Goal: Transaction & Acquisition: Obtain resource

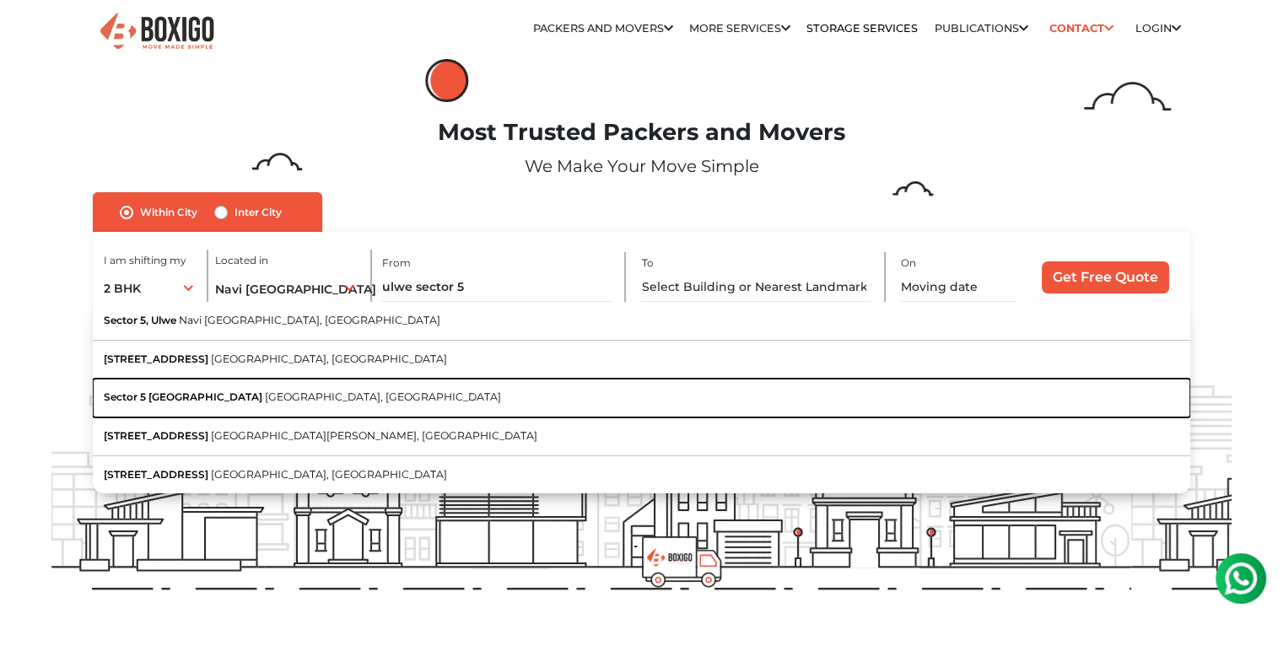
click at [267, 410] on button "[STREET_ADDRESS]" at bounding box center [642, 398] width 1098 height 39
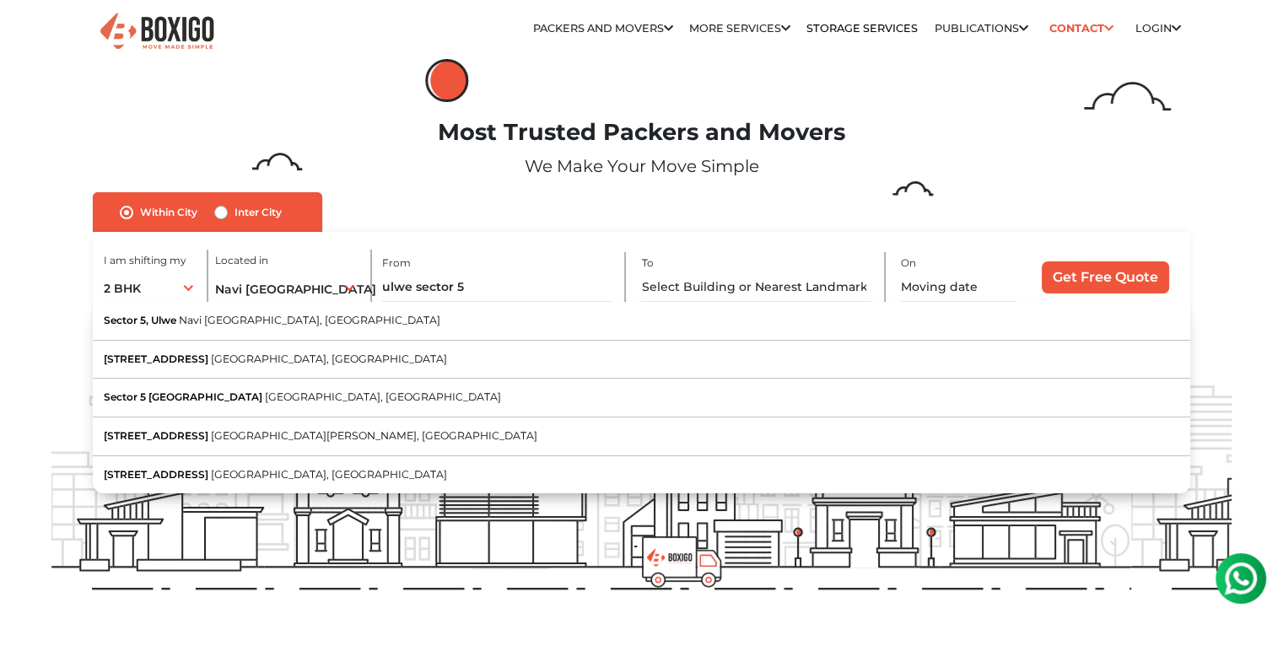
type input "[STREET_ADDRESS]"
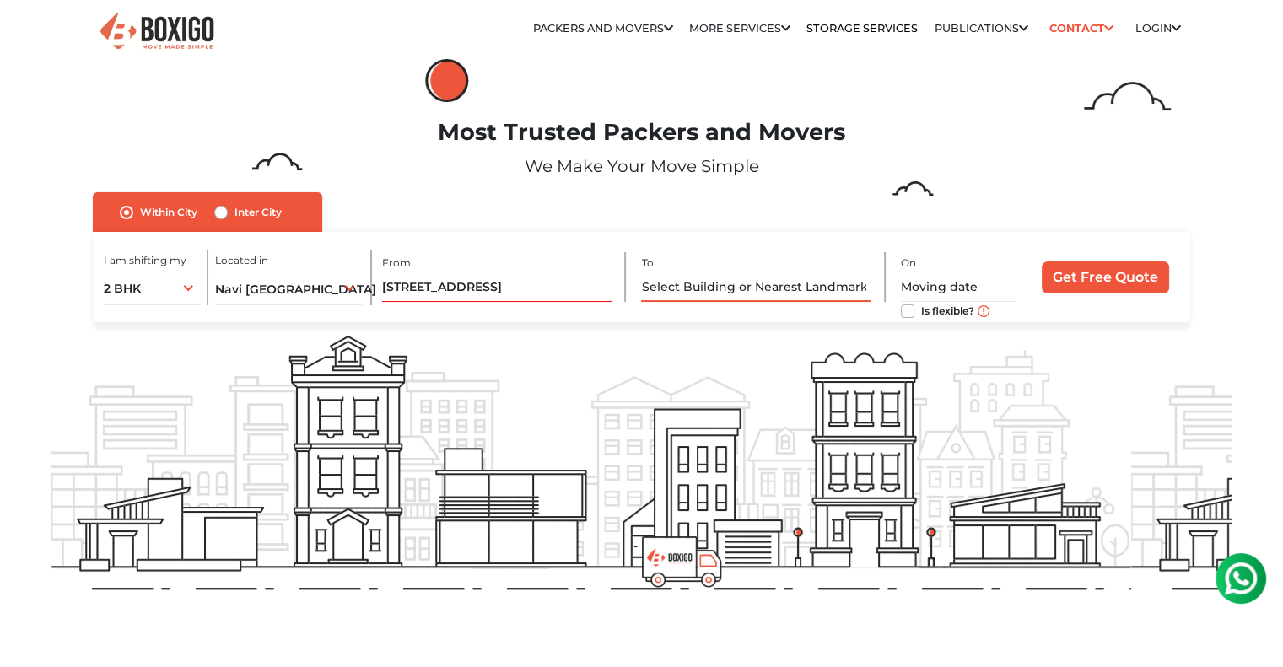
click at [703, 288] on input "text" at bounding box center [755, 288] width 229 height 30
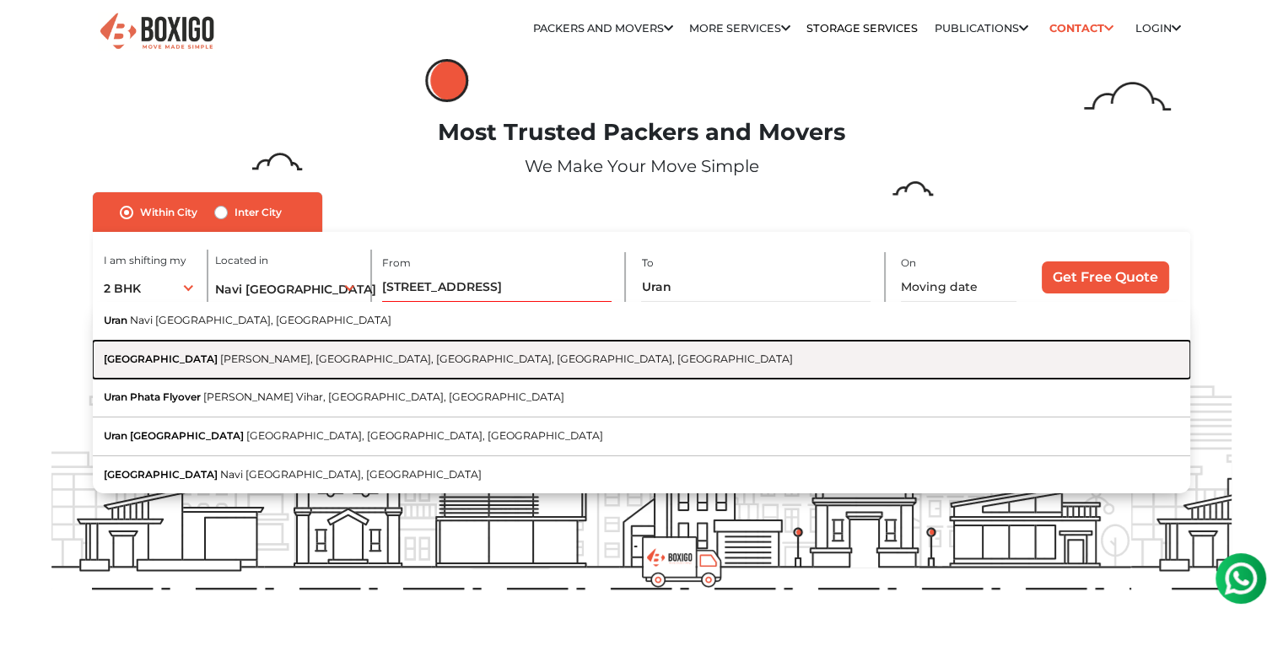
click at [256, 357] on span "[PERSON_NAME], [GEOGRAPHIC_DATA], [GEOGRAPHIC_DATA], [GEOGRAPHIC_DATA], [GEOGRA…" at bounding box center [506, 359] width 573 height 13
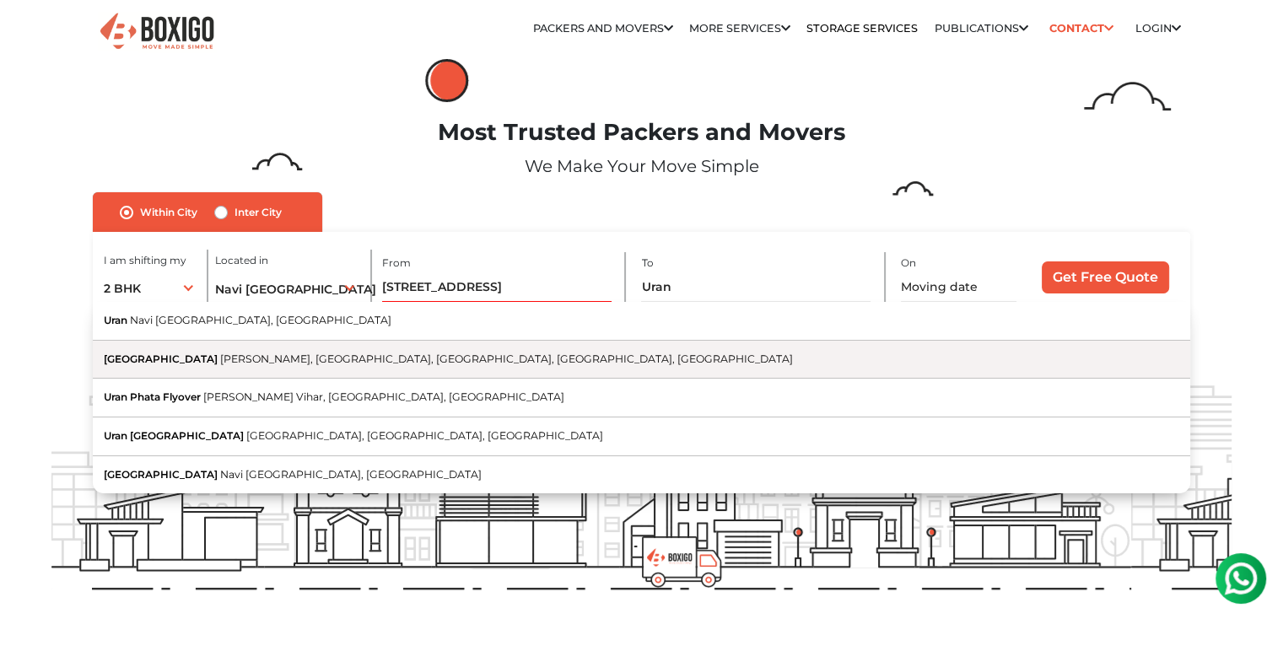
type input "[GEOGRAPHIC_DATA], [PERSON_NAME] Aali, [GEOGRAPHIC_DATA], [GEOGRAPHIC_DATA], [G…"
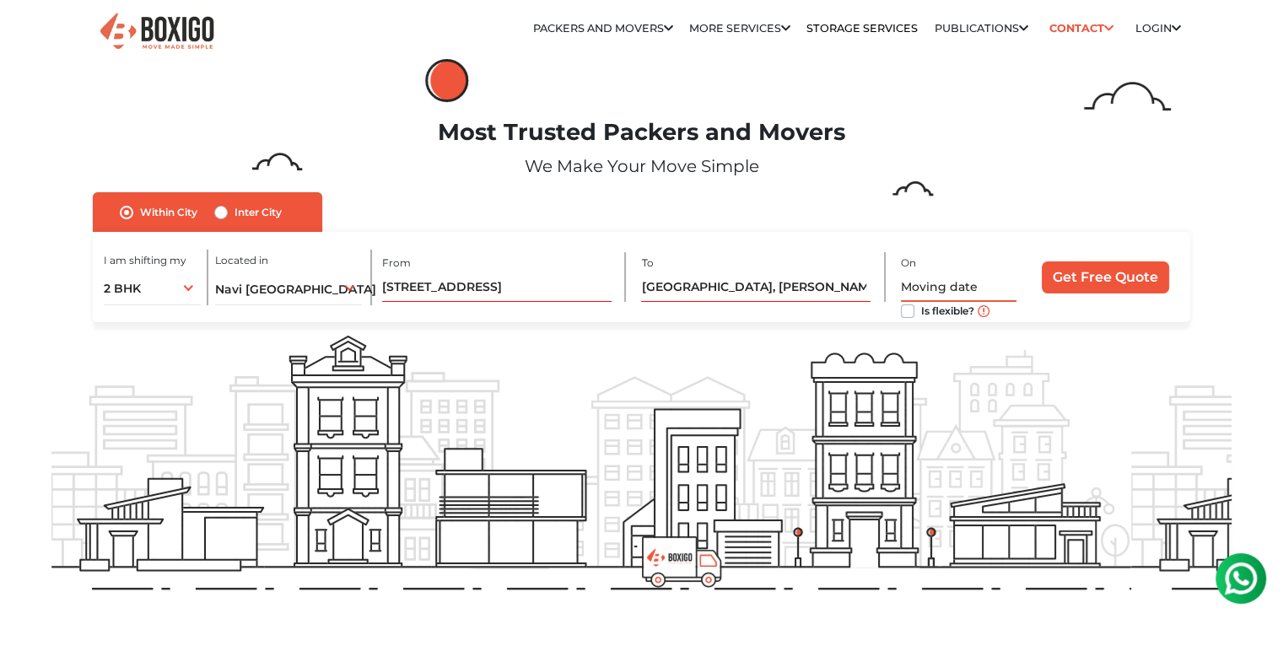
click at [967, 284] on input "text" at bounding box center [959, 288] width 116 height 30
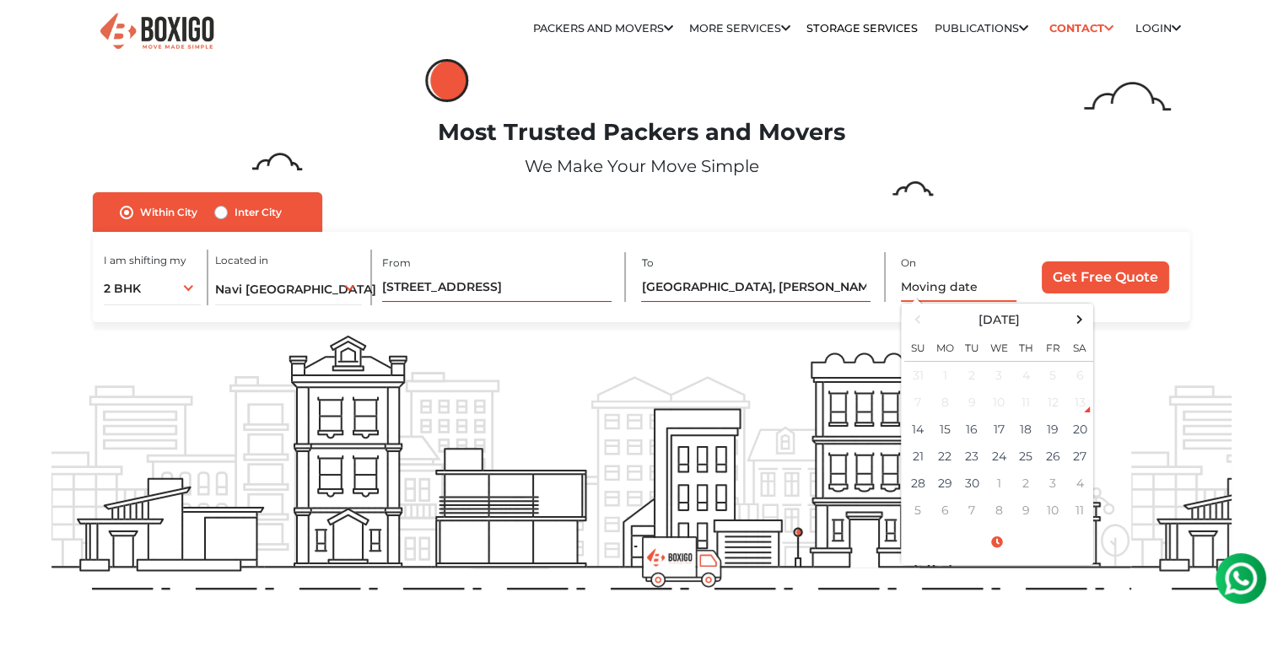
click at [967, 284] on input "text" at bounding box center [959, 288] width 116 height 30
click at [835, 315] on div "I am shifting my 1 BHK 2 BHK 3 BHK 3 + BHK FEW ITEMS 2 BHK 1 BHK 2 BHK 3 BHK 3 …" at bounding box center [642, 277] width 1098 height 91
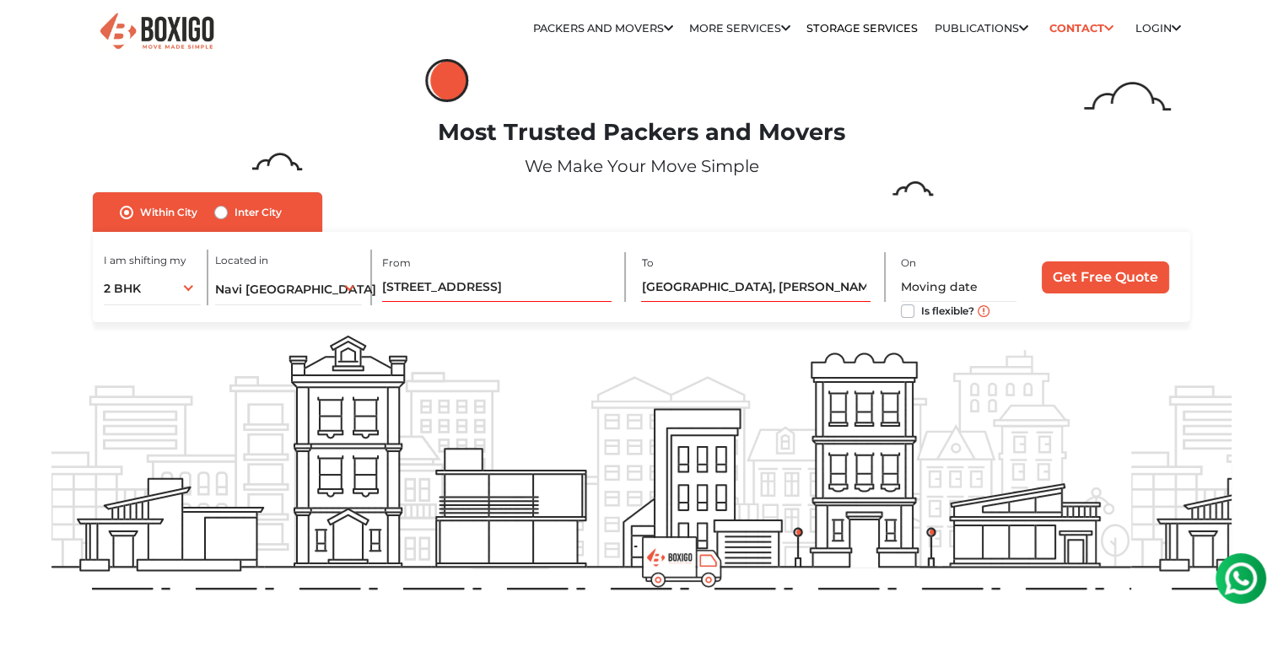
click at [921, 311] on label "Is flexible?" at bounding box center [947, 310] width 53 height 18
click at [904, 311] on input "Is flexible?" at bounding box center [907, 309] width 13 height 17
checkbox input "true"
click at [1071, 285] on input "Get Free Quote" at bounding box center [1105, 278] width 127 height 32
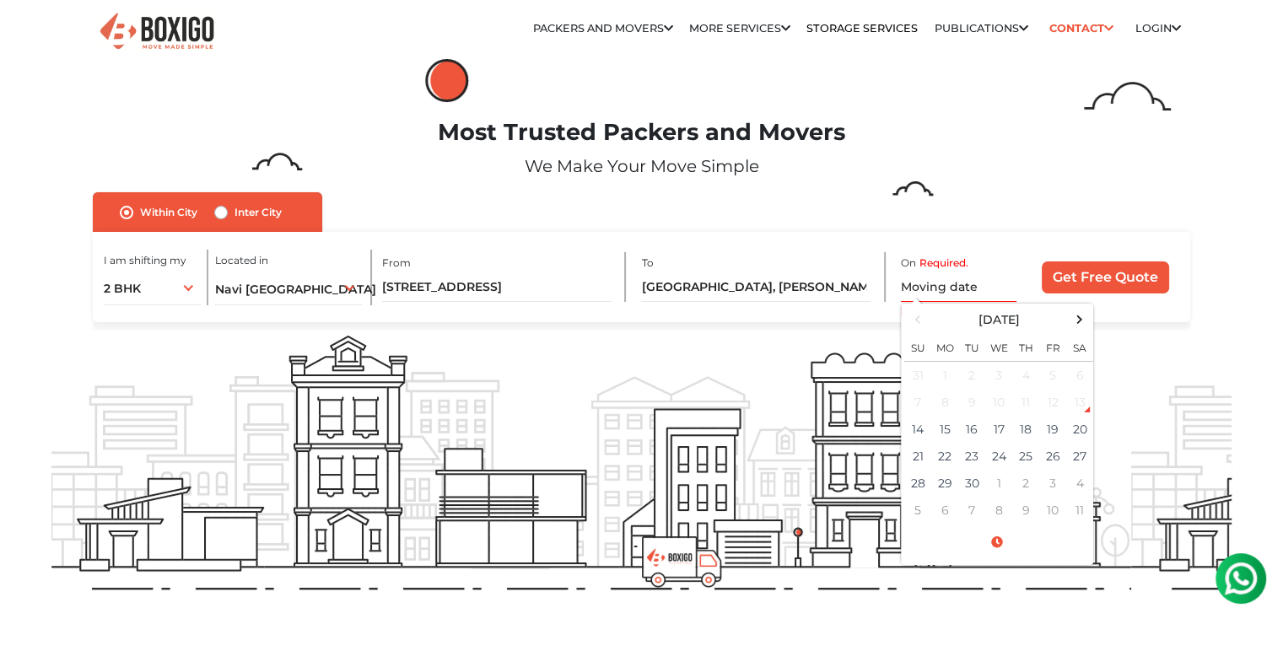
click at [1067, 201] on div "Within City Inter City I am shifting my 1 BHK 2 BHK 3 BHK 3 + BHK FEW ITEMS 2 B…" at bounding box center [642, 257] width 1098 height 131
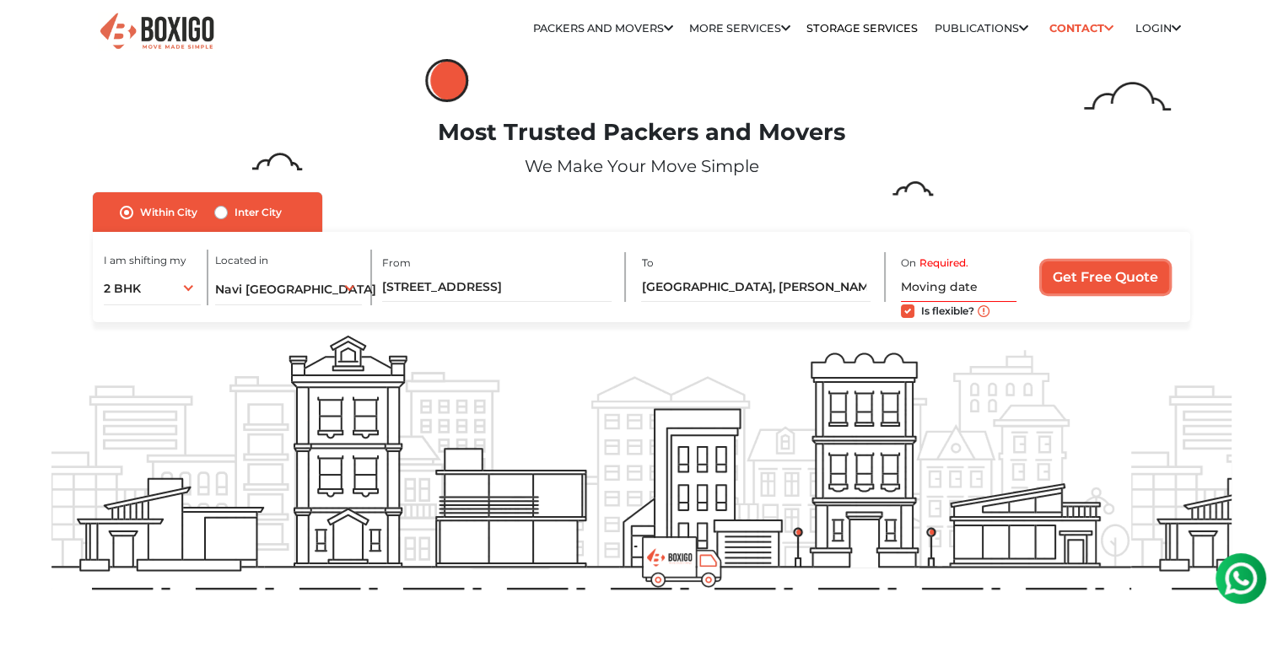
click at [1087, 280] on input "Get Free Quote" at bounding box center [1105, 278] width 127 height 32
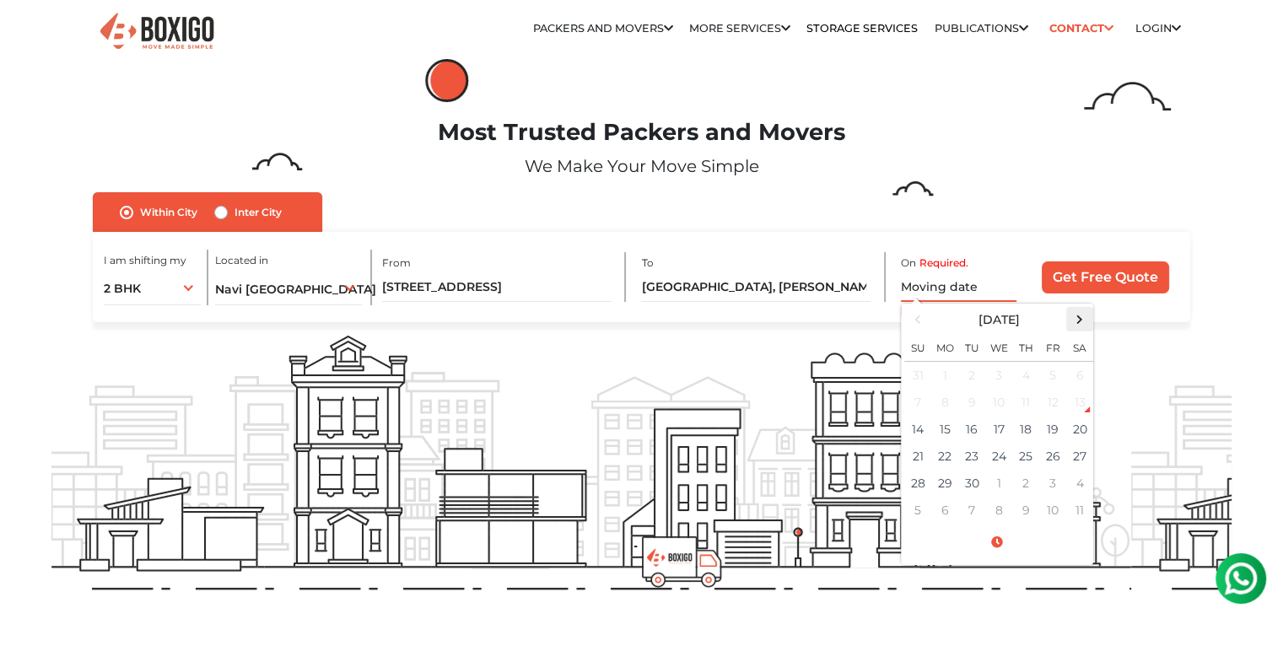
click at [1077, 319] on span at bounding box center [1080, 319] width 23 height 23
click at [1002, 404] on td "8" at bounding box center [998, 402] width 27 height 27
type input "[DATE] 12:00 AM"
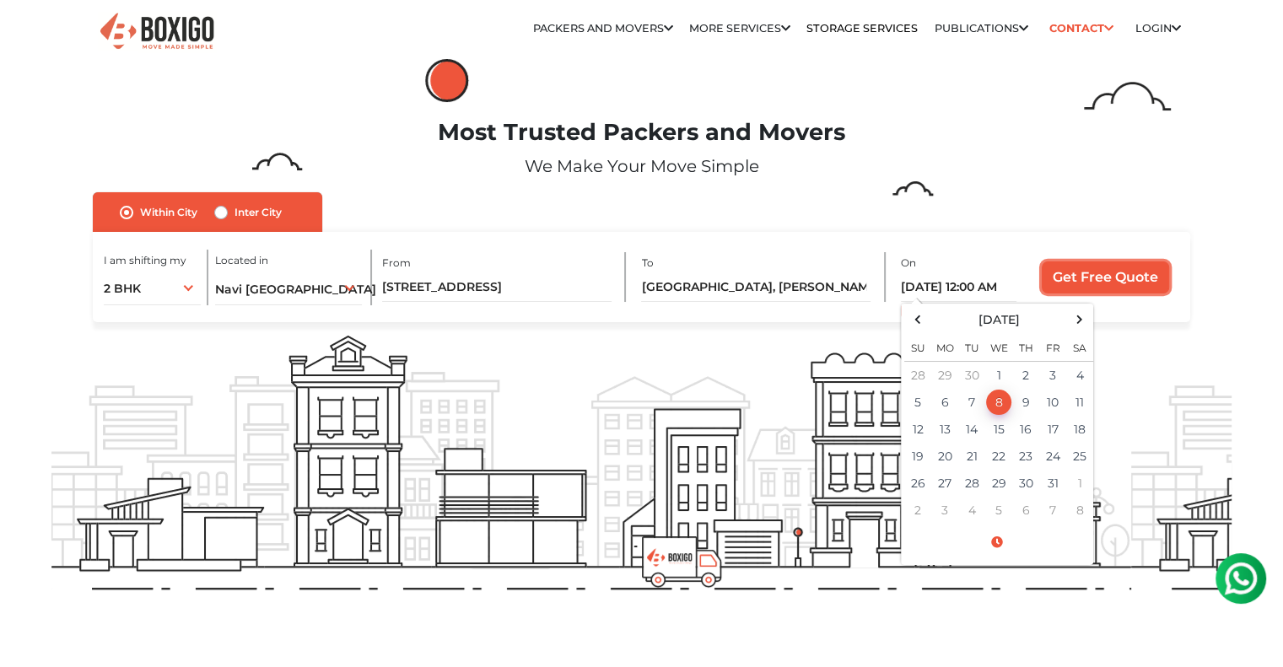
click at [1117, 279] on input "Get Free Quote" at bounding box center [1105, 278] width 127 height 32
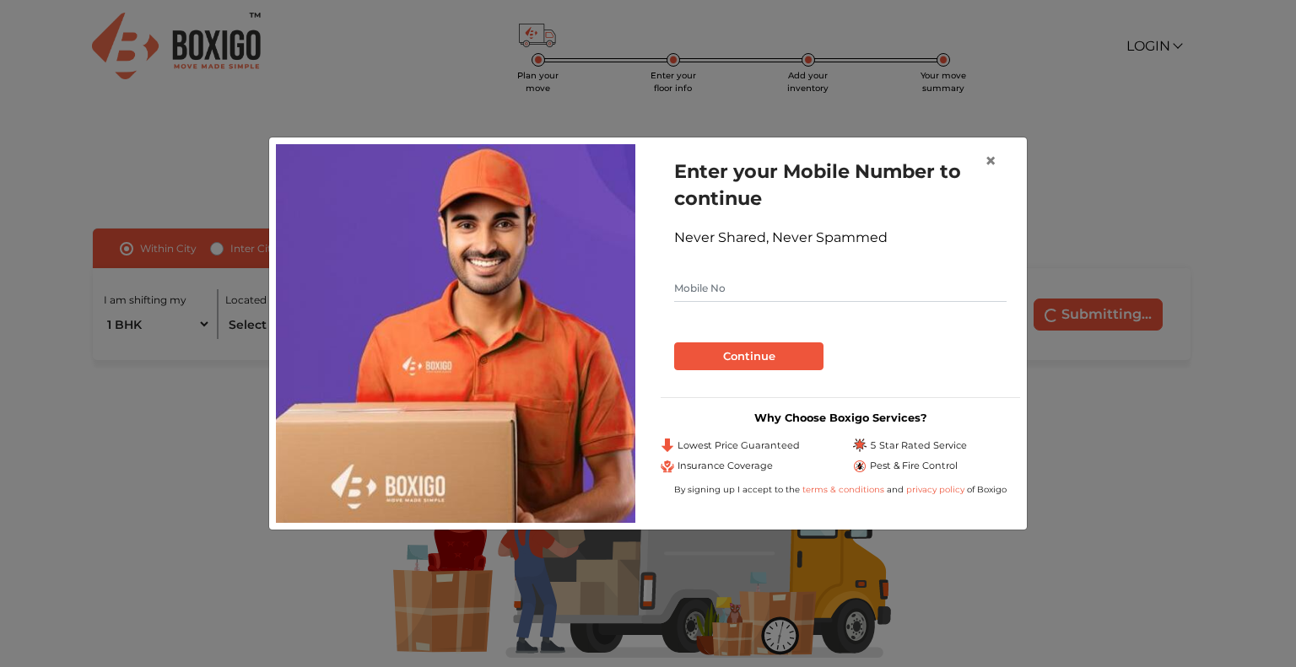
click at [896, 291] on input "text" at bounding box center [840, 288] width 332 height 27
type input "9869216291"
click at [748, 360] on button "Continue" at bounding box center [748, 357] width 149 height 29
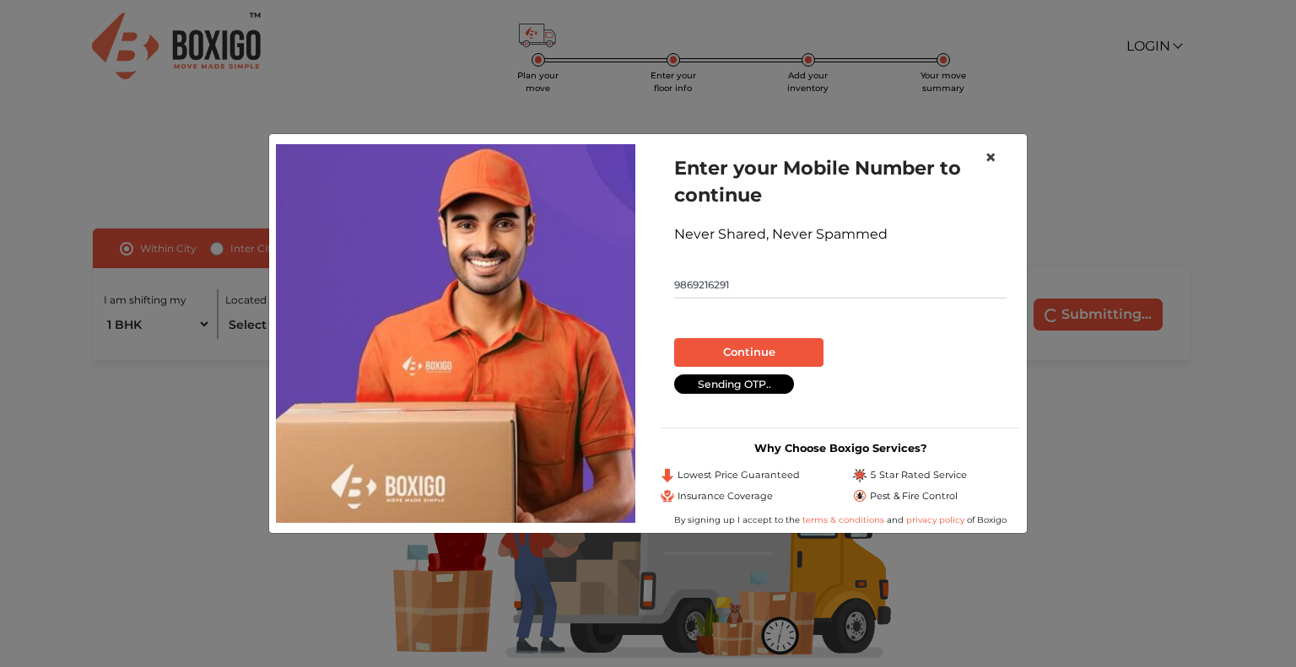
click at [989, 159] on span "×" at bounding box center [991, 157] width 12 height 24
